Goal: Communication & Community: Participate in discussion

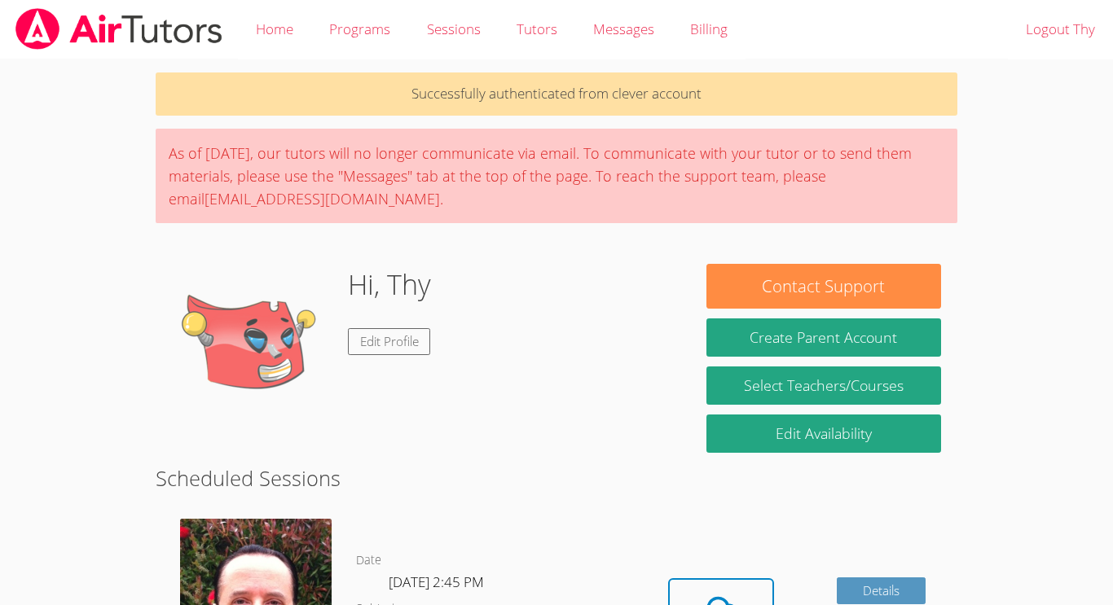
scroll to position [84, 0]
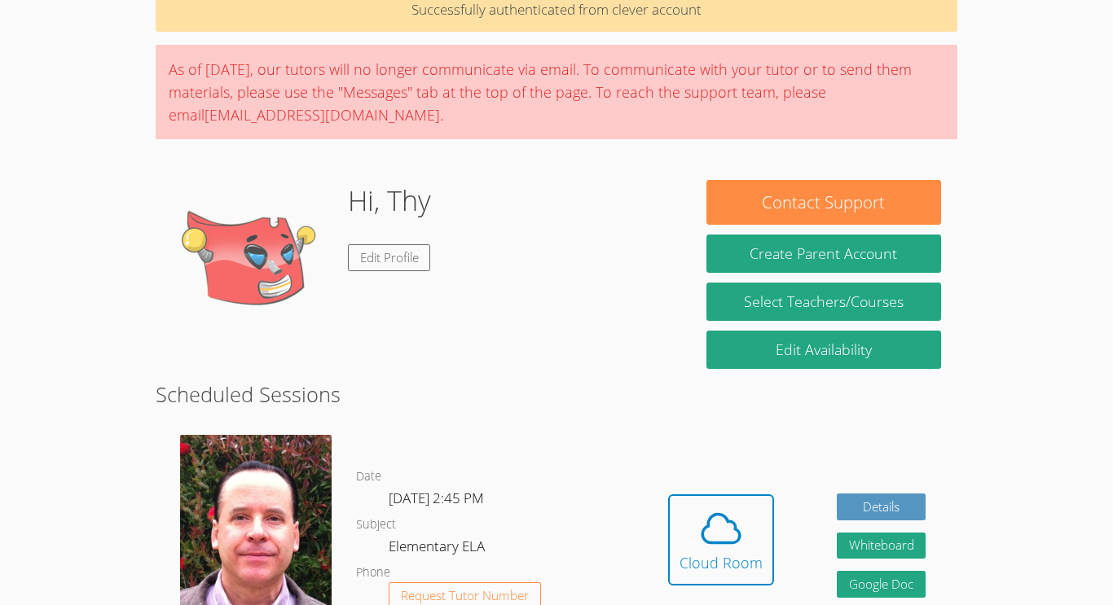
click at [787, 561] on div "Hidden Cloud Room Details Whiteboard Hidden Google Doc" at bounding box center [796, 552] width 320 height 258
click at [721, 535] on icon at bounding box center [721, 529] width 46 height 46
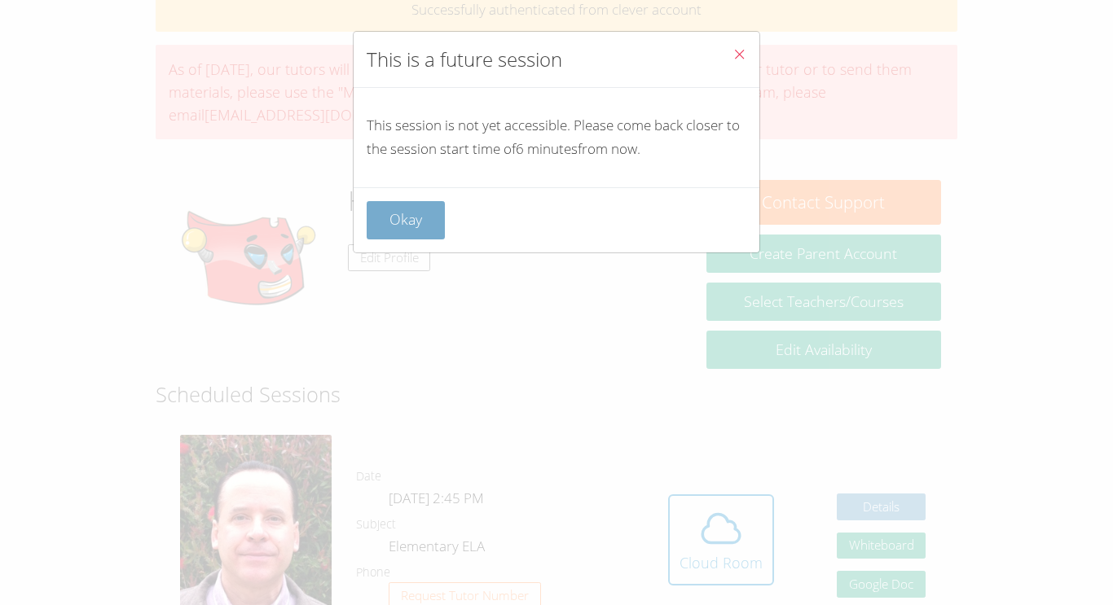
click at [372, 212] on button "Okay" at bounding box center [406, 220] width 78 height 38
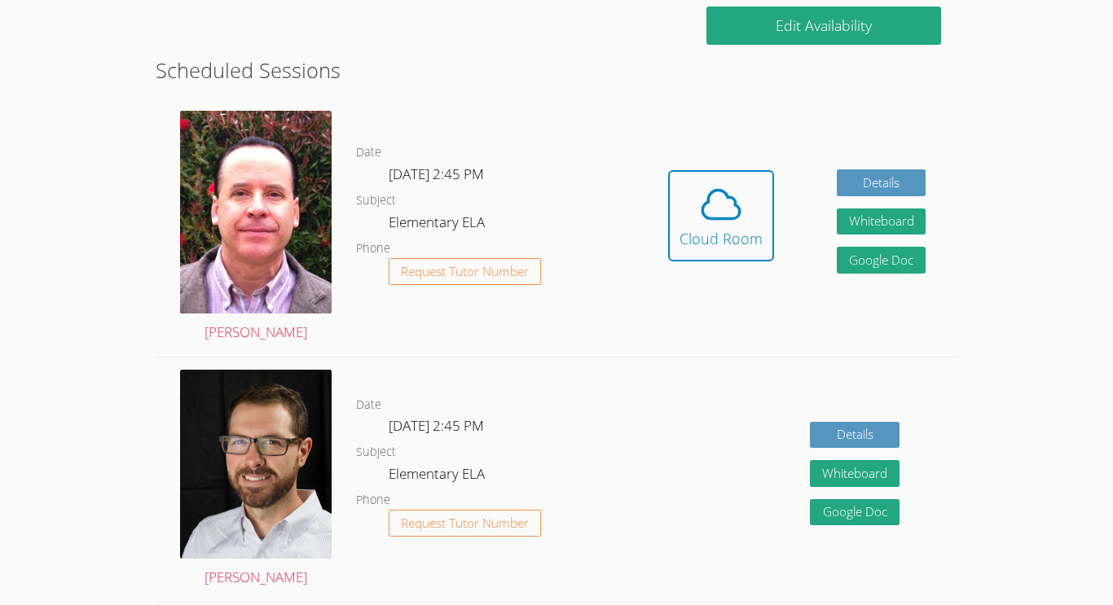
scroll to position [403, 0]
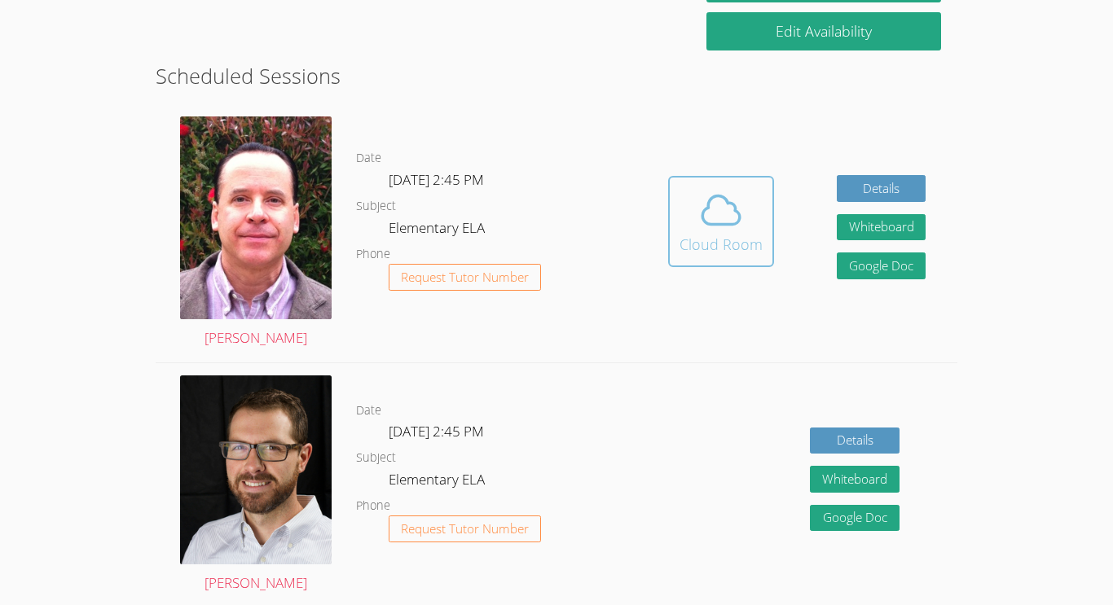
click at [746, 196] on span at bounding box center [721, 210] width 83 height 46
click at [765, 225] on button "Cloud Room" at bounding box center [721, 221] width 106 height 91
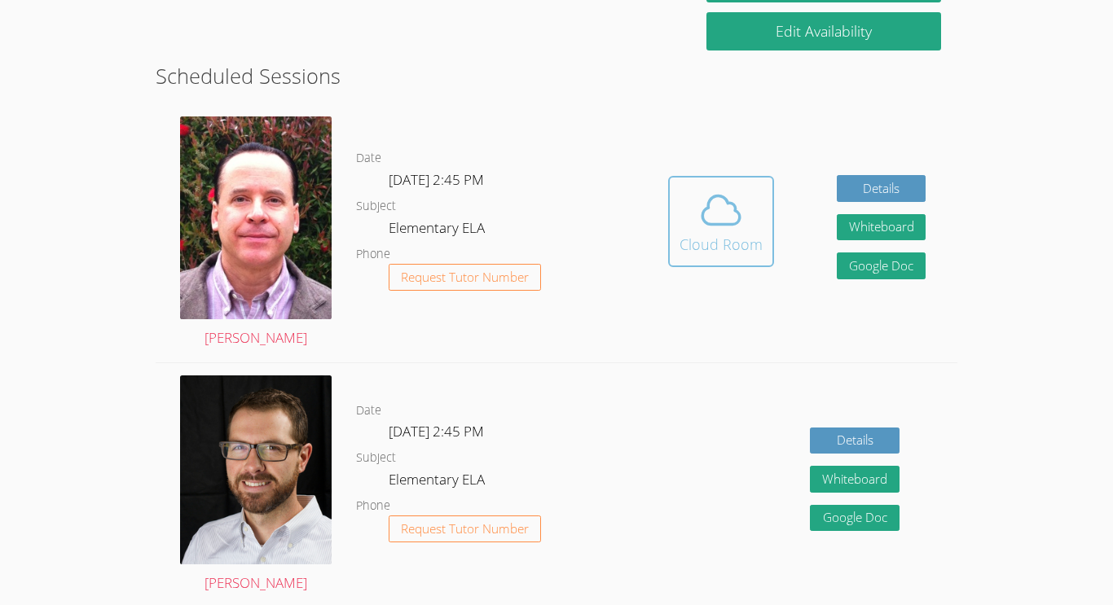
click at [765, 225] on button "Cloud Room" at bounding box center [721, 221] width 106 height 91
click at [729, 263] on button "Cloud Room" at bounding box center [721, 221] width 106 height 91
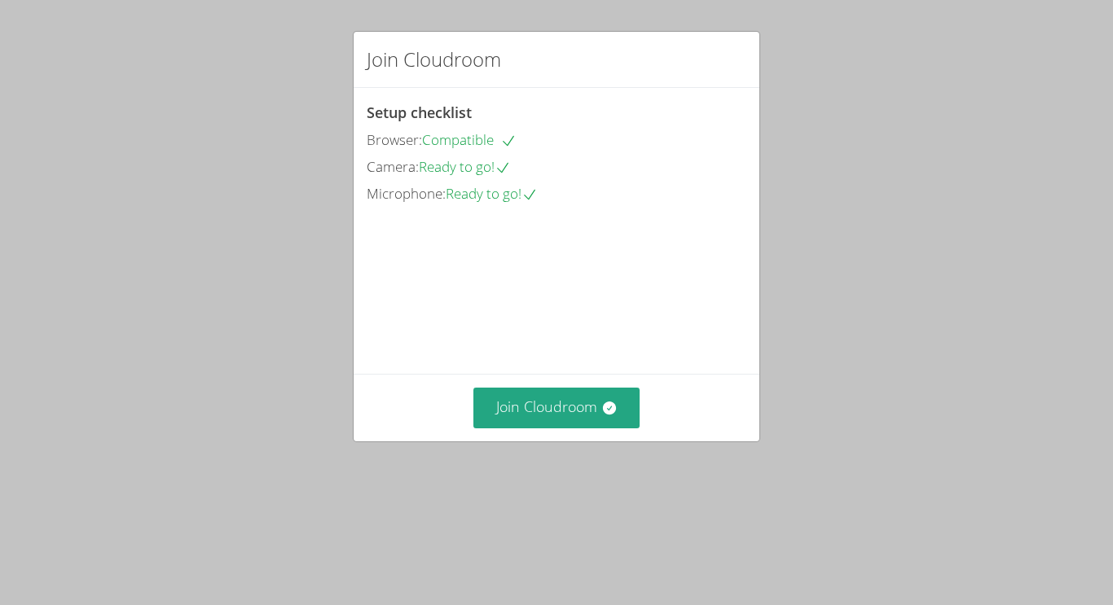
click at [467, 428] on div "Join Cloudroom" at bounding box center [557, 408] width 380 height 40
click at [504, 428] on button "Join Cloudroom" at bounding box center [556, 408] width 167 height 40
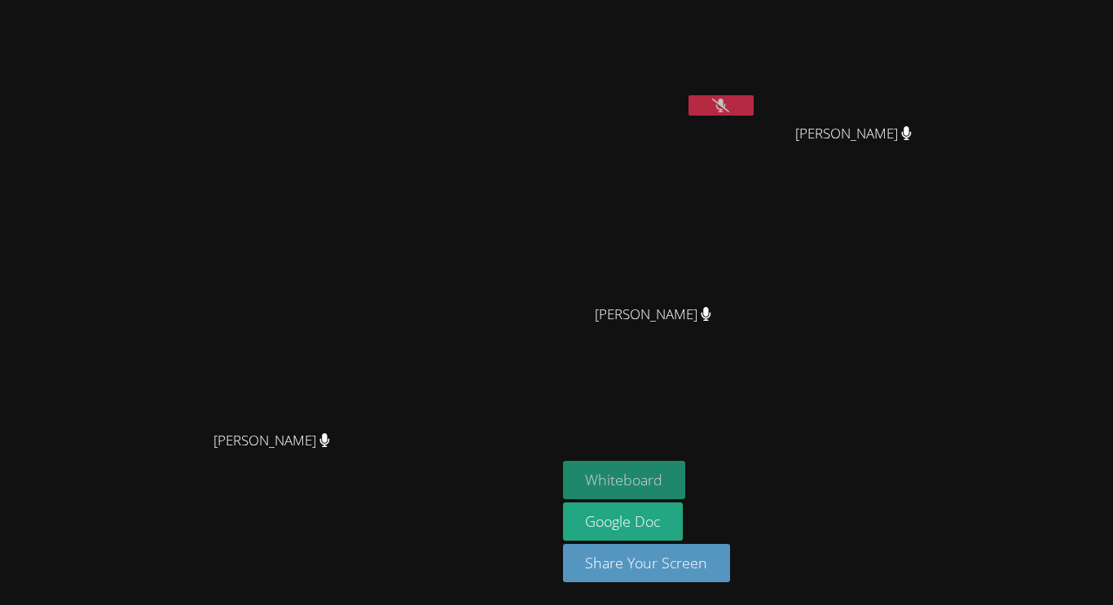
click at [686, 479] on button "Whiteboard" at bounding box center [624, 480] width 123 height 38
click at [686, 465] on button "Whiteboard" at bounding box center [624, 480] width 123 height 38
click at [754, 108] on button at bounding box center [721, 105] width 65 height 20
click at [754, 105] on button at bounding box center [721, 105] width 65 height 20
click at [726, 108] on icon at bounding box center [720, 106] width 11 height 14
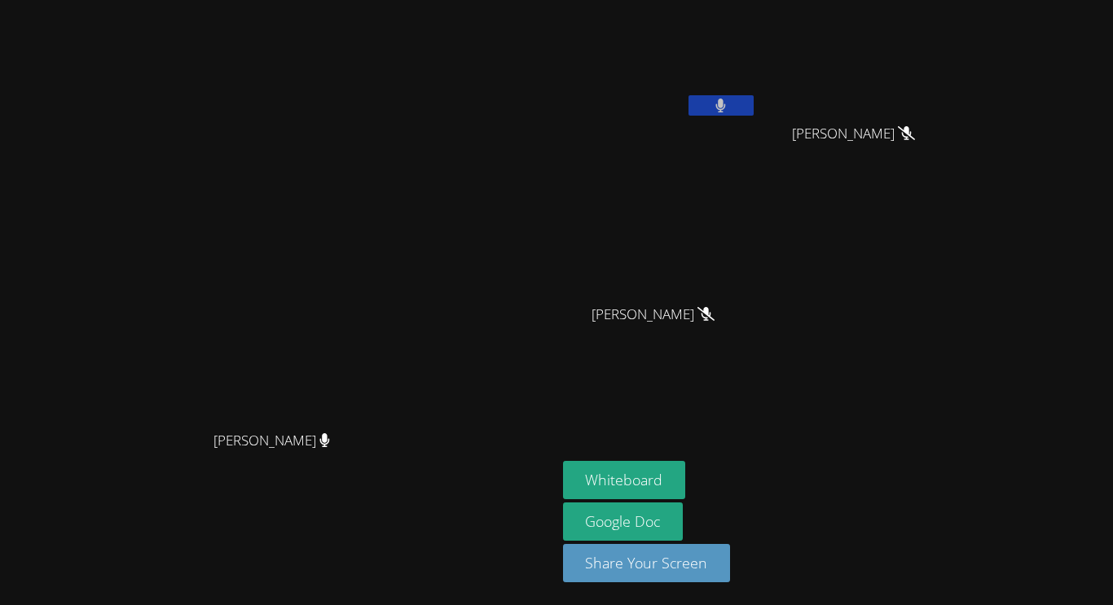
click at [156, 117] on video at bounding box center [278, 270] width 244 height 306
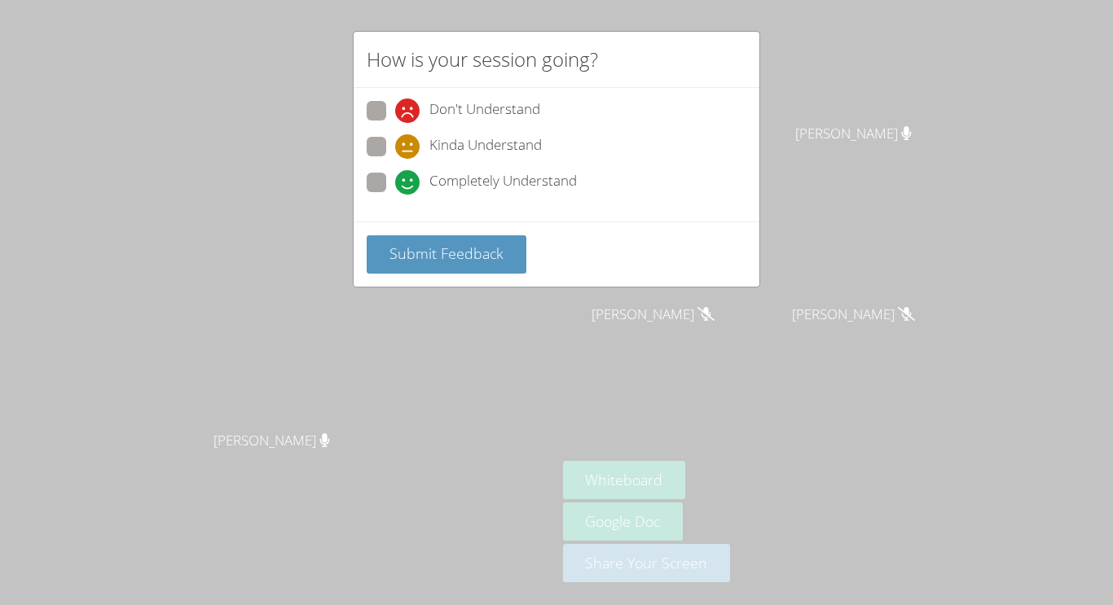
click at [395, 123] on span at bounding box center [395, 123] width 0 height 0
click at [395, 115] on input "Don't Understand" at bounding box center [402, 108] width 14 height 14
radio input "true"
click at [473, 260] on span "Submit Feedback" at bounding box center [447, 254] width 114 height 20
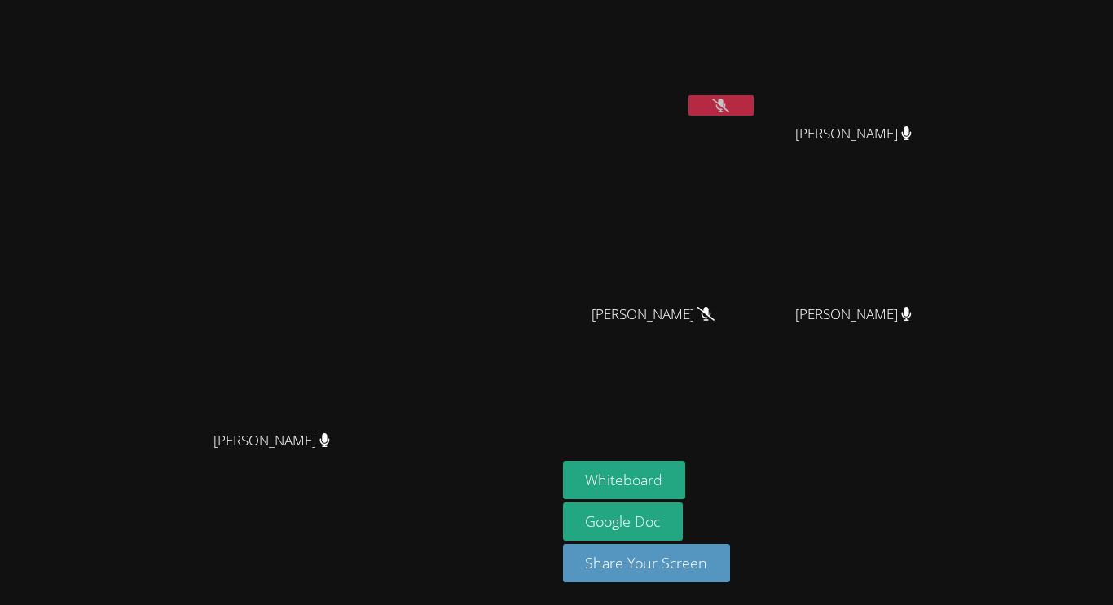
click at [754, 108] on button at bounding box center [721, 105] width 65 height 20
